Goal: Entertainment & Leisure: Browse casually

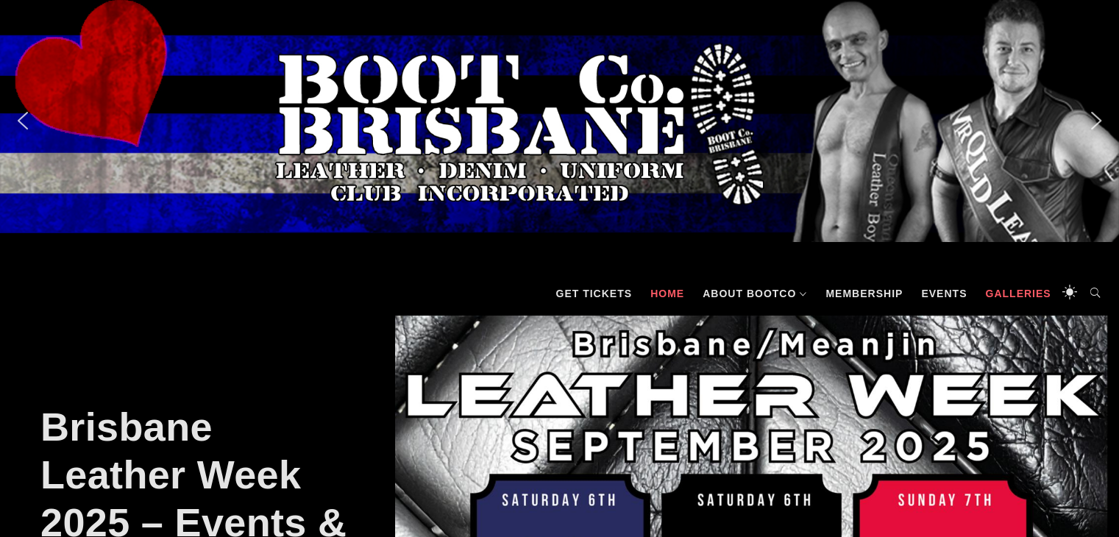
click at [992, 292] on link "Galleries" at bounding box center [1018, 293] width 80 height 44
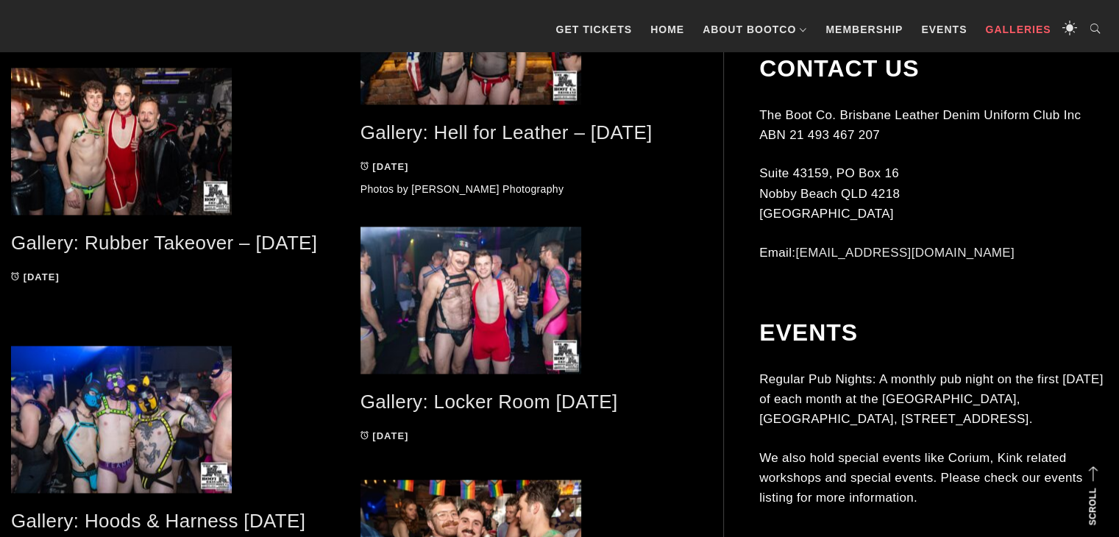
scroll to position [2316, 0]
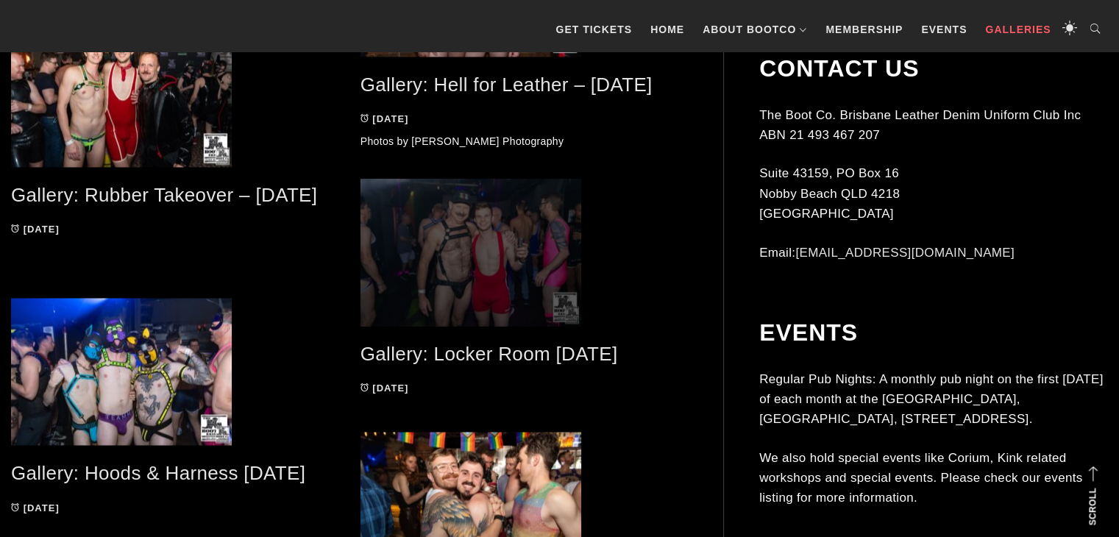
click at [521, 237] on span at bounding box center [523, 252] width 327 height 147
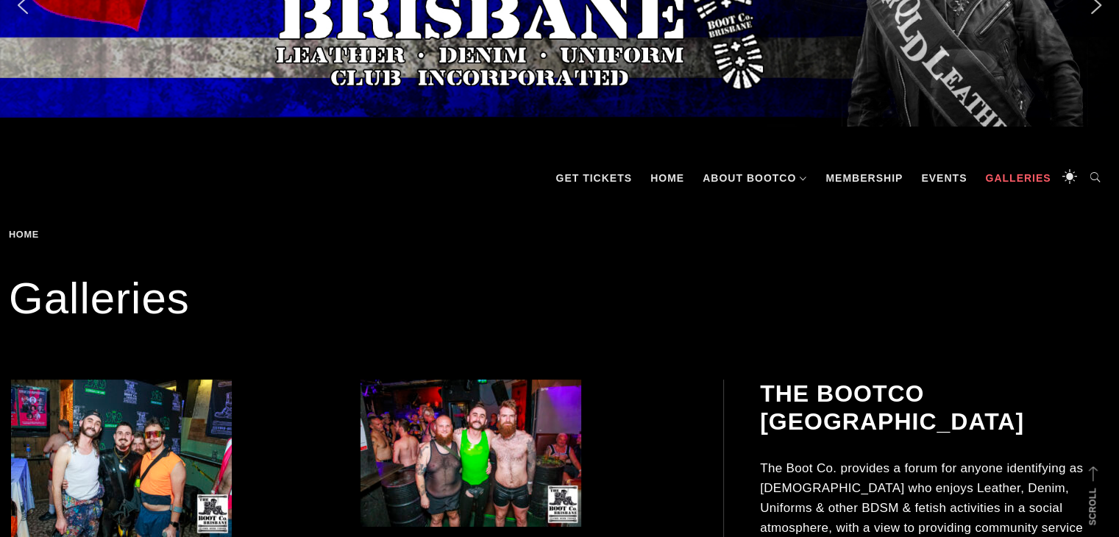
scroll to position [0, 0]
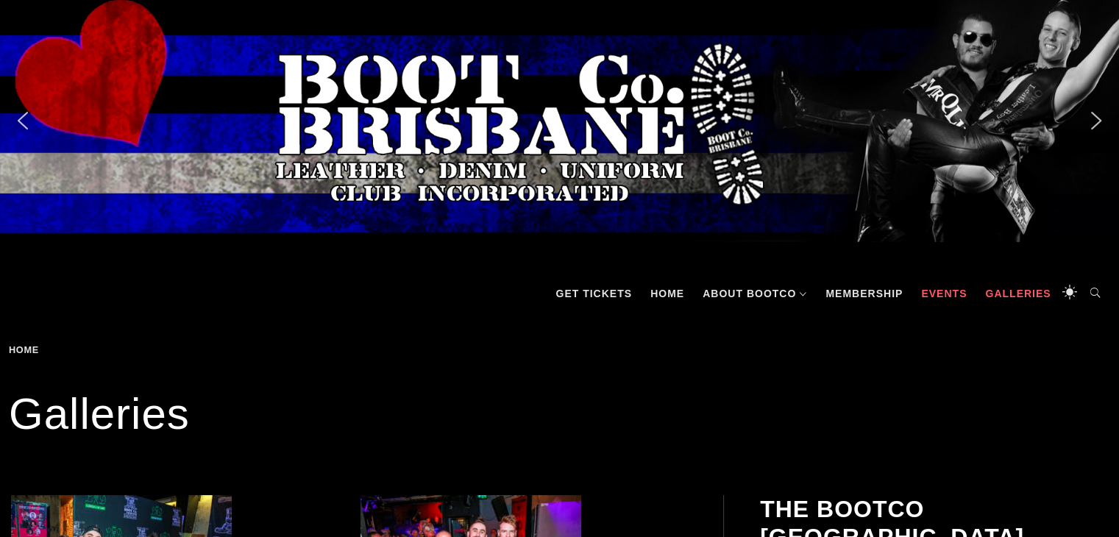
click at [956, 299] on link "Events" at bounding box center [944, 293] width 60 height 44
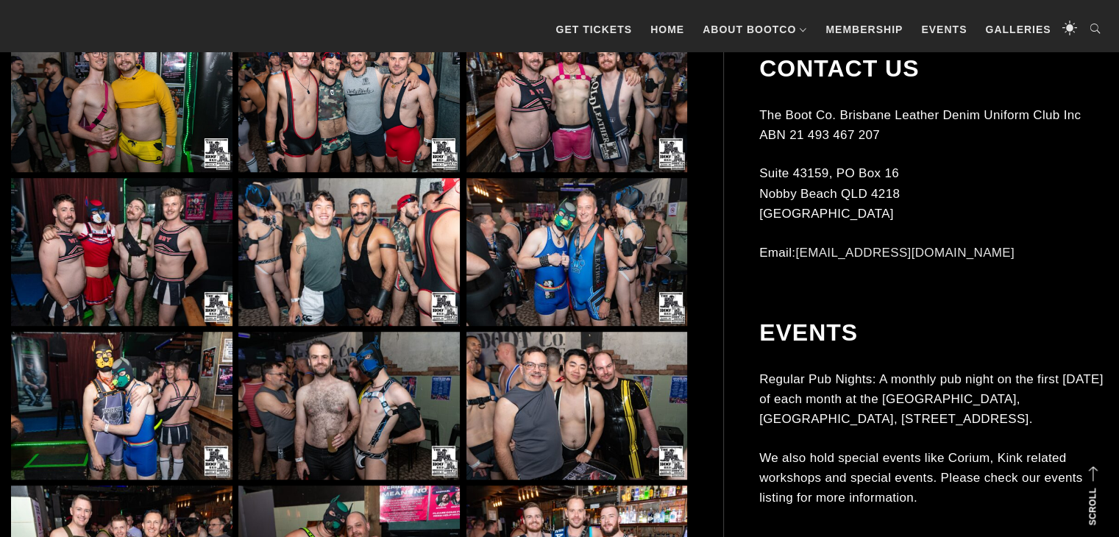
scroll to position [1409, 0]
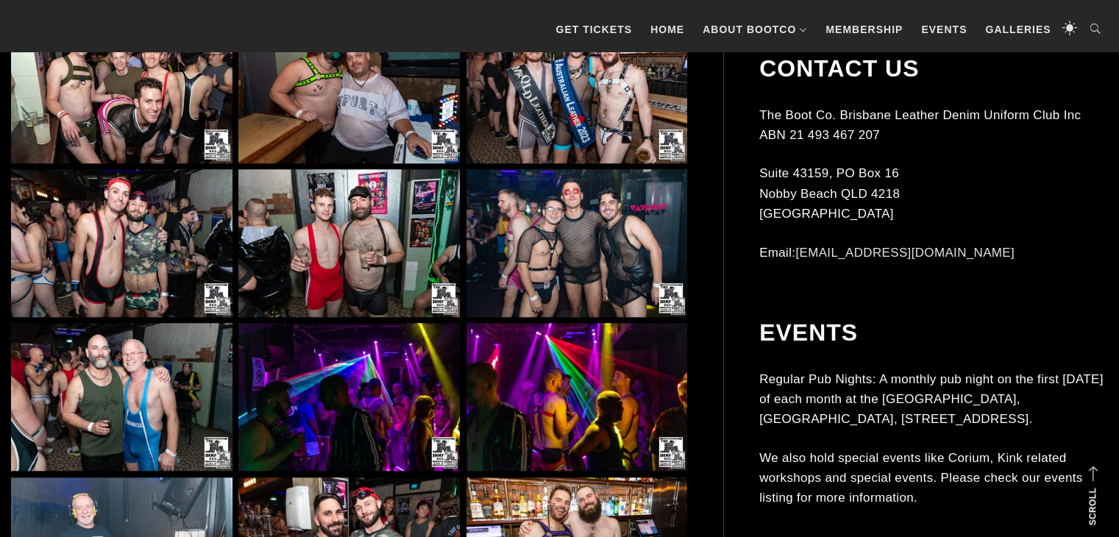
click at [314, 238] on img at bounding box center [348, 243] width 221 height 148
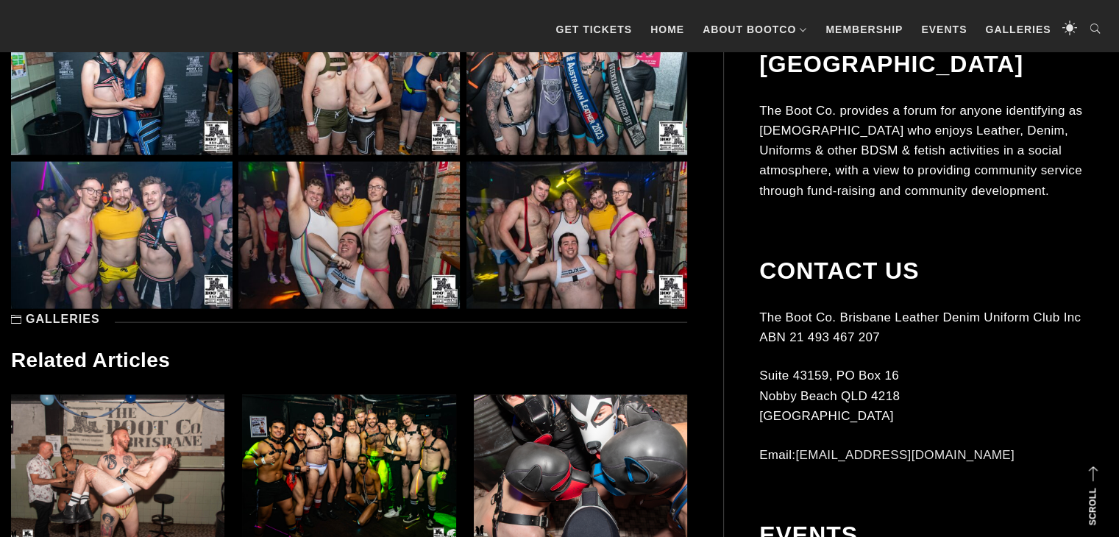
scroll to position [3283, 0]
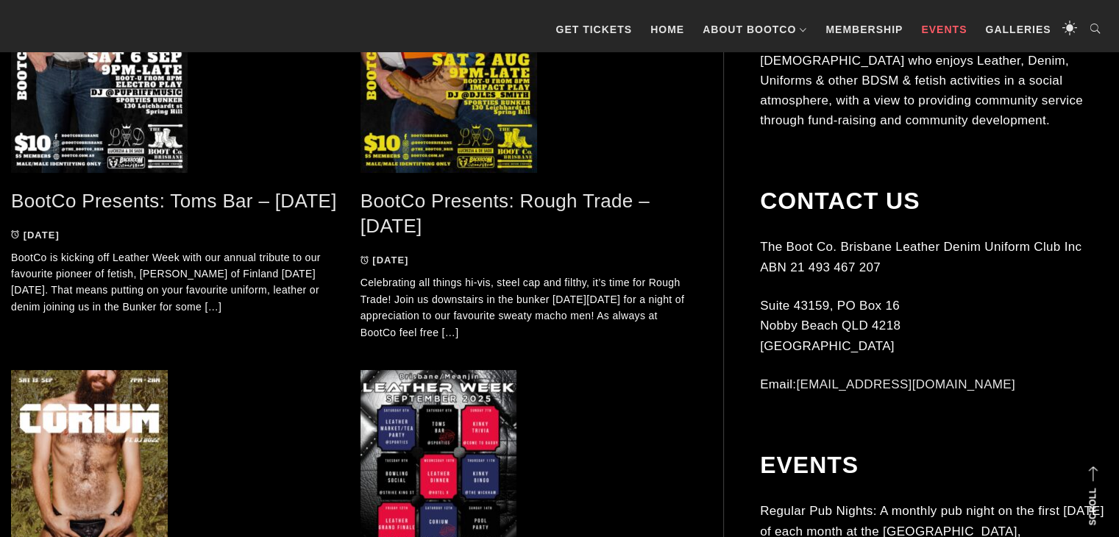
scroll to position [467, 0]
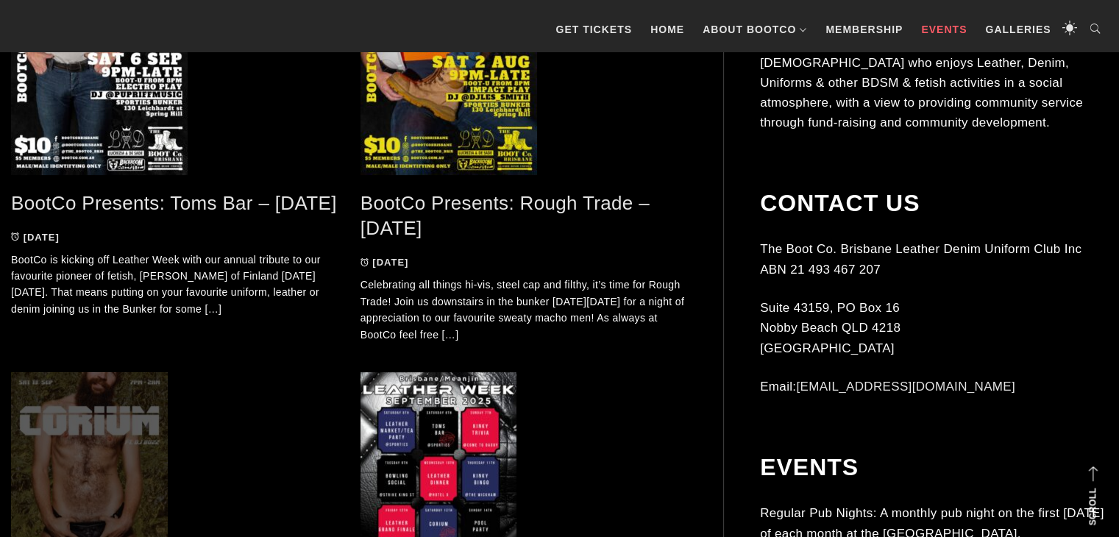
click at [125, 448] on span at bounding box center [174, 482] width 327 height 221
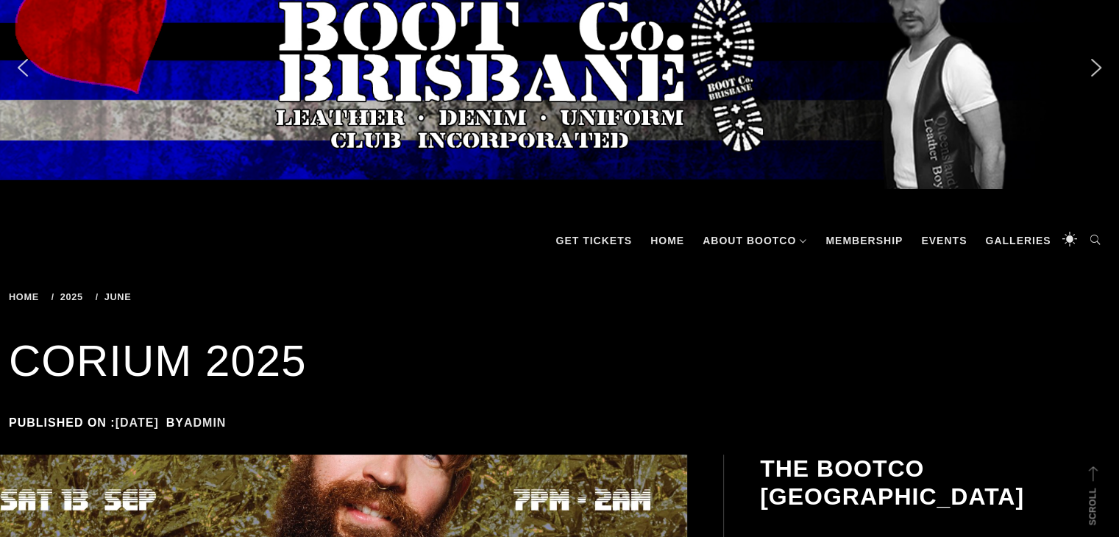
scroll to position [50, 0]
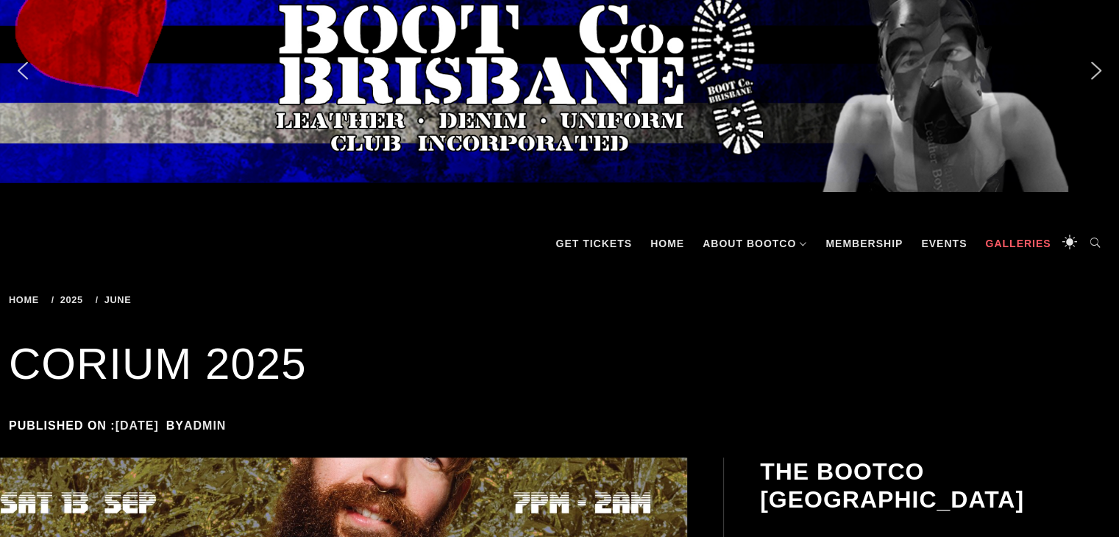
click at [1017, 243] on link "Galleries" at bounding box center [1018, 243] width 80 height 44
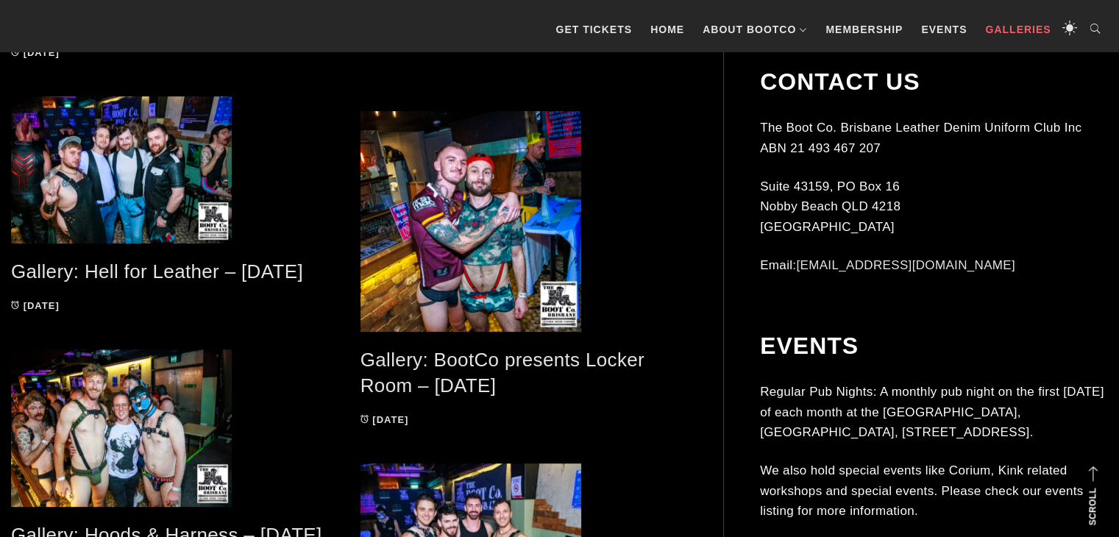
scroll to position [593, 0]
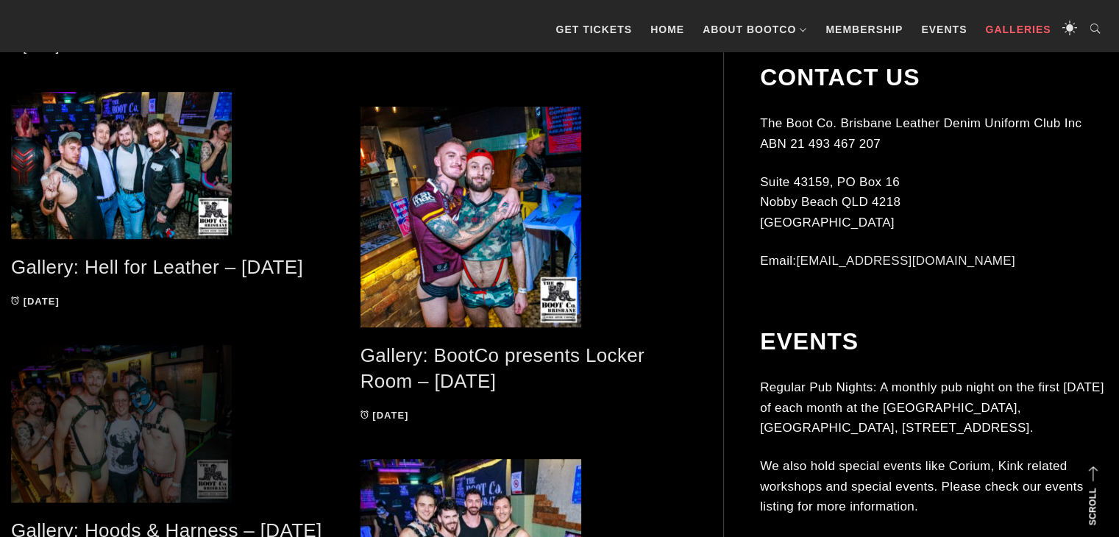
click at [165, 383] on span at bounding box center [174, 423] width 327 height 157
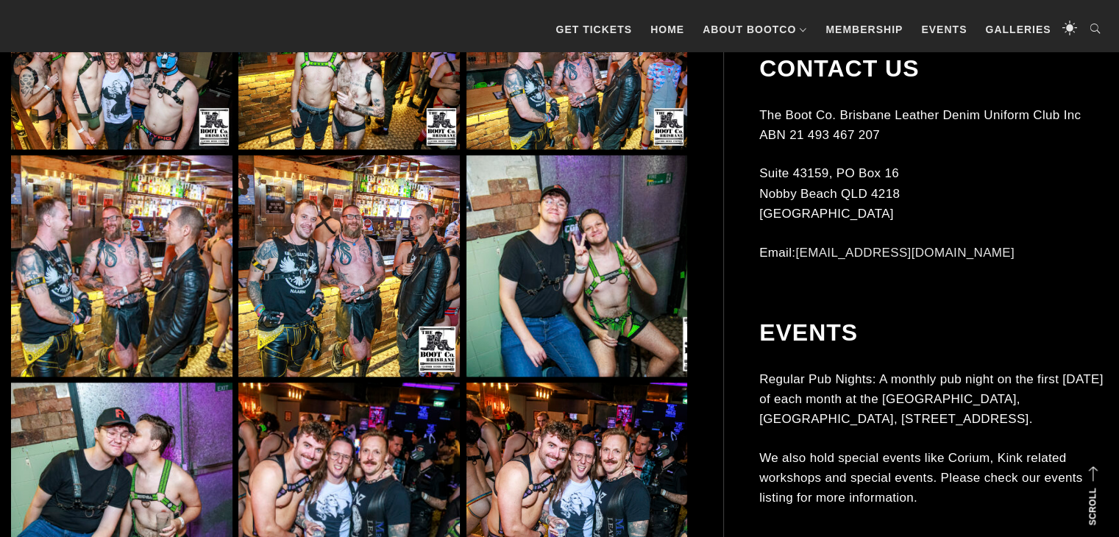
scroll to position [1507, 0]
